Goal: Book appointment/travel/reservation

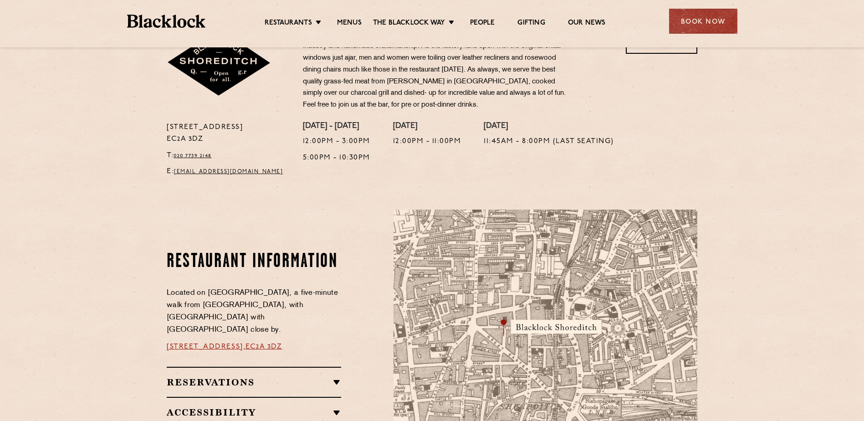
scroll to position [319, 0]
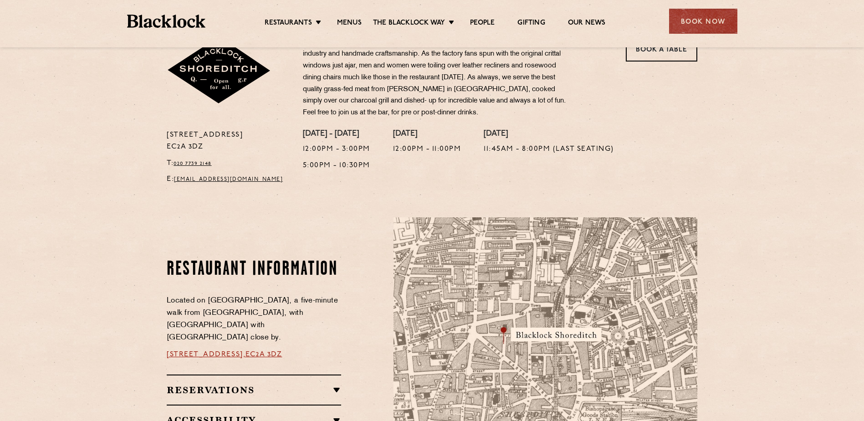
drag, startPoint x: 167, startPoint y: 199, endPoint x: 208, endPoint y: 203, distance: 41.6
click at [208, 153] on p "28-30 Rivington Street EC2A 3DZ" at bounding box center [228, 141] width 123 height 24
copy p "EC2A 3DZ"
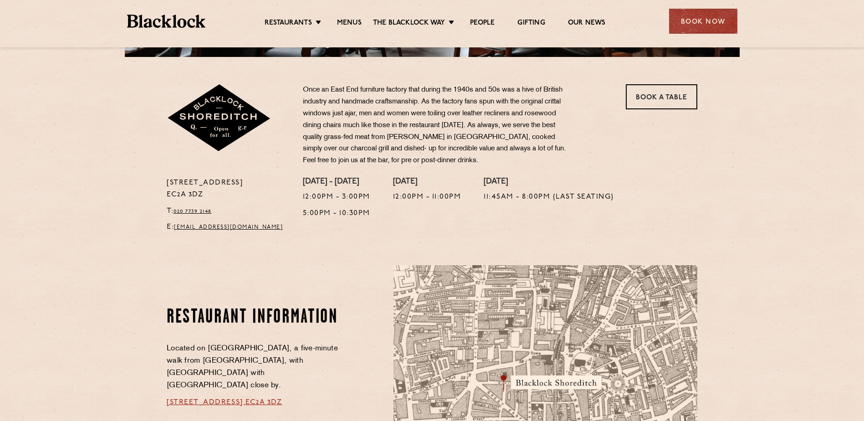
scroll to position [228, 0]
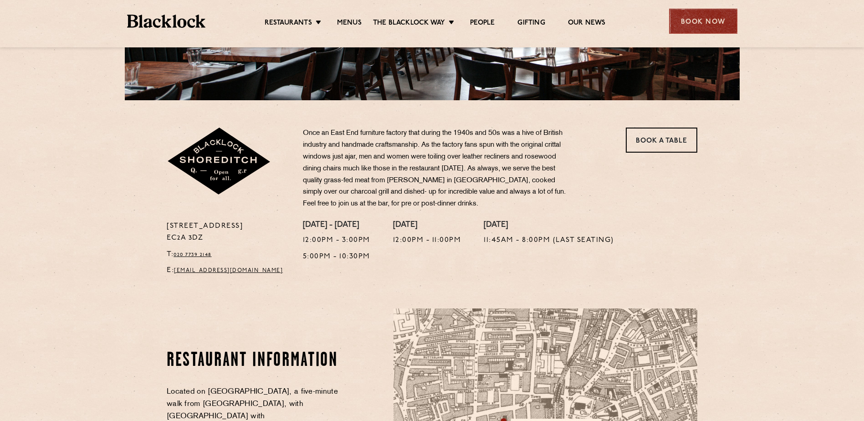
click at [700, 25] on div "Book Now" at bounding box center [703, 21] width 68 height 25
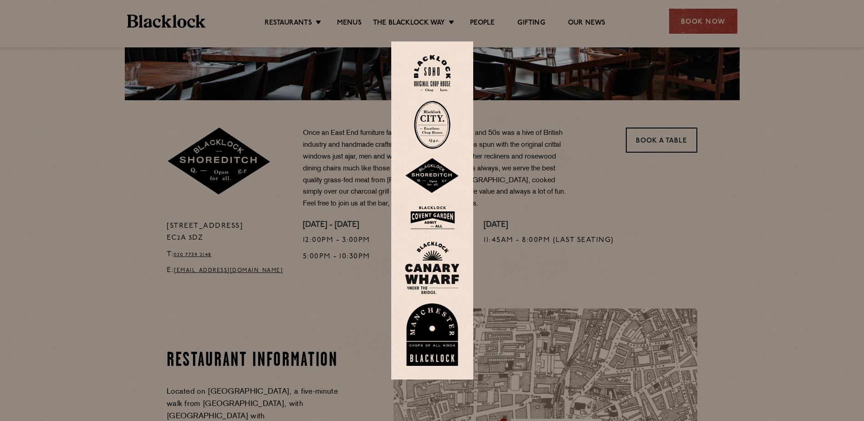
click at [438, 175] on img at bounding box center [432, 176] width 55 height 36
